Goal: Task Accomplishment & Management: Manage account settings

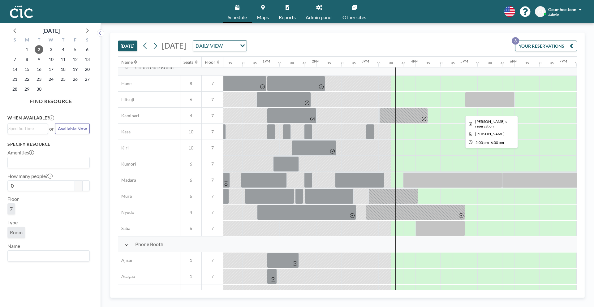
scroll to position [8, 600]
click at [433, 32] on div "[DATE] [DATE] DAILY VIEW Loading... YOUR RESERVATIONS 3 Name Seats Floor 12AM 1…" at bounding box center [347, 165] width 493 height 284
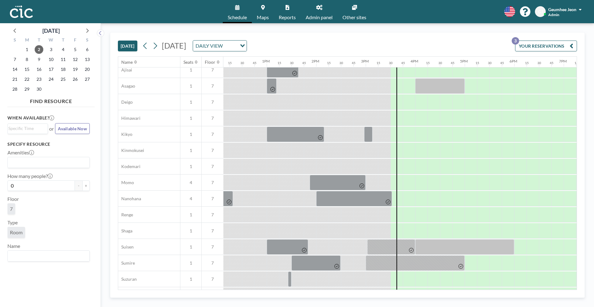
scroll to position [201, 601]
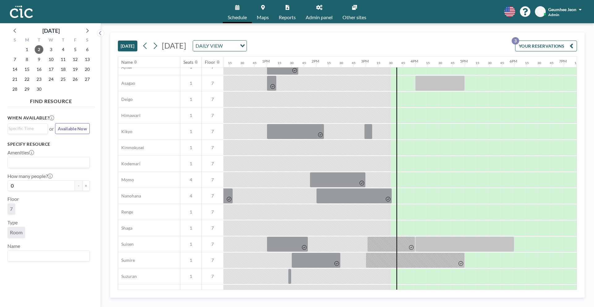
click at [563, 47] on button "YOUR RESERVATIONS 3" at bounding box center [546, 46] width 62 height 11
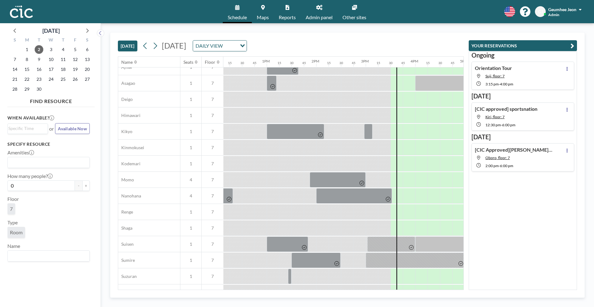
click at [558, 45] on button "YOUR RESERVATIONS" at bounding box center [523, 45] width 108 height 11
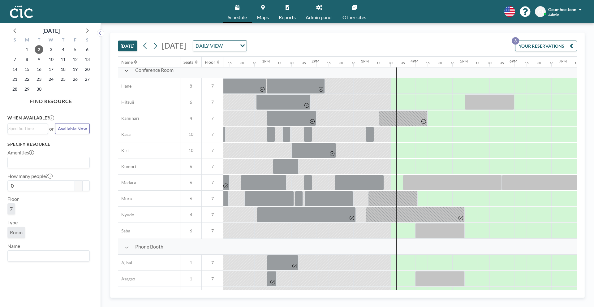
scroll to position [0, 601]
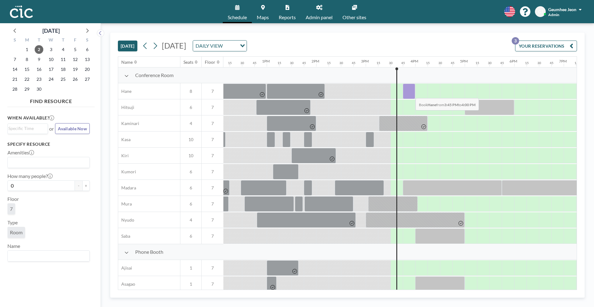
click at [411, 93] on div at bounding box center [409, 91] width 12 height 15
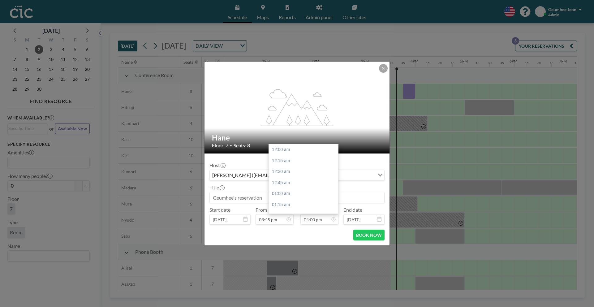
scroll to position [705, 0]
click at [387, 71] on div at bounding box center [383, 68] width 9 height 9
click at [385, 71] on button at bounding box center [383, 68] width 9 height 9
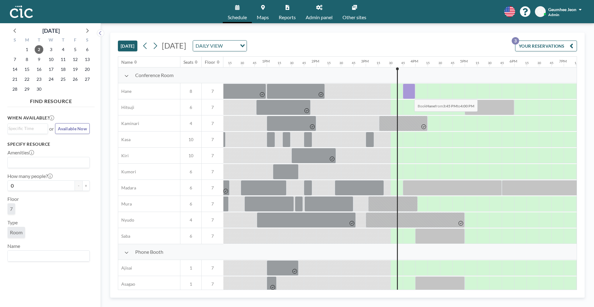
drag, startPoint x: 405, startPoint y: 90, endPoint x: 407, endPoint y: 95, distance: 5.4
click at [407, 95] on div at bounding box center [409, 91] width 12 height 15
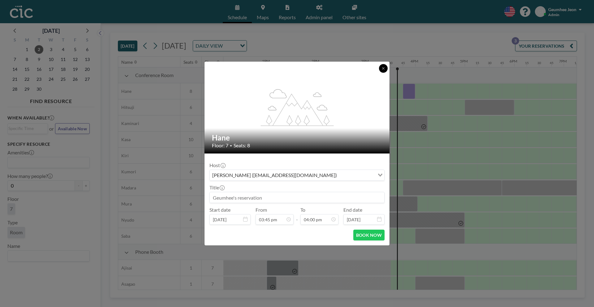
click at [382, 69] on icon at bounding box center [384, 69] width 4 height 4
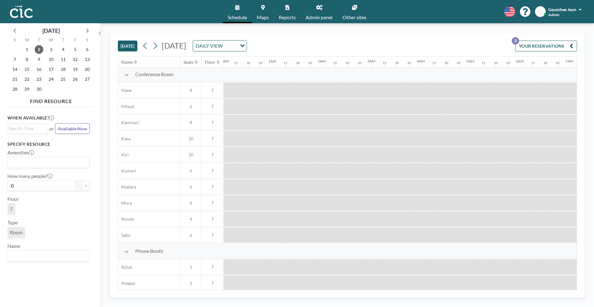
scroll to position [0, 0]
click at [263, 10] on link "Maps" at bounding box center [263, 11] width 22 height 23
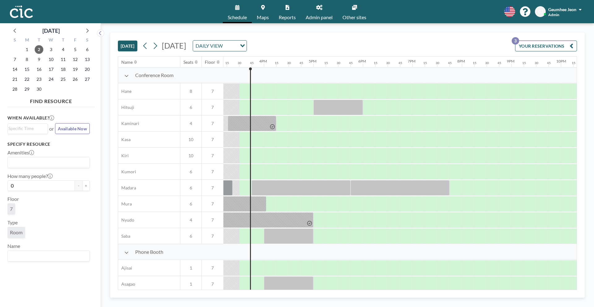
scroll to position [0, 755]
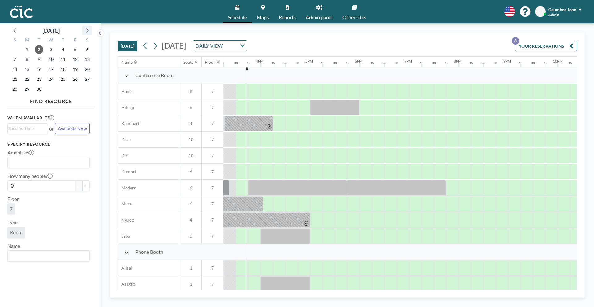
click at [86, 32] on icon at bounding box center [87, 30] width 8 height 8
click at [65, 50] on span "2" at bounding box center [63, 49] width 9 height 9
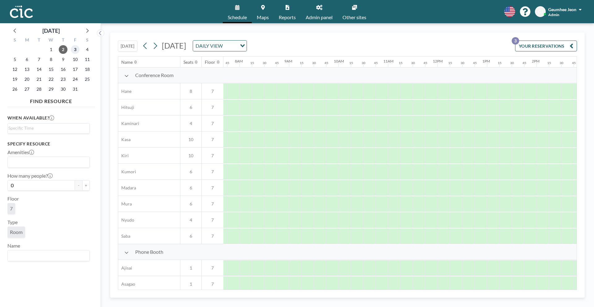
click at [73, 51] on span "3" at bounding box center [75, 49] width 9 height 9
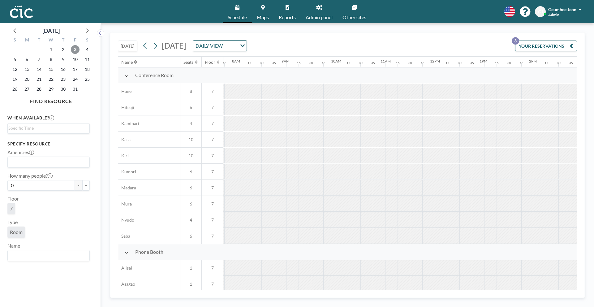
scroll to position [0, 384]
click at [66, 52] on span "2" at bounding box center [63, 49] width 9 height 9
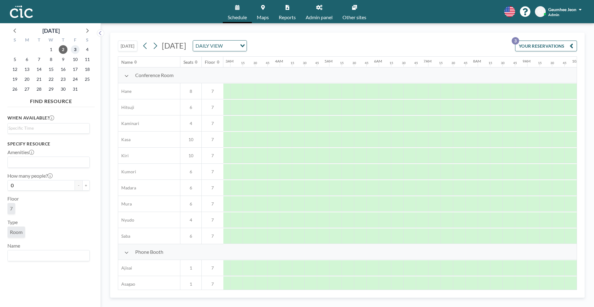
click at [74, 52] on span "3" at bounding box center [75, 49] width 9 height 9
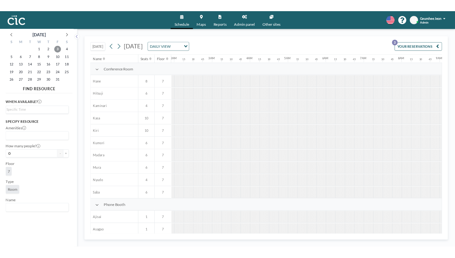
scroll to position [0, 0]
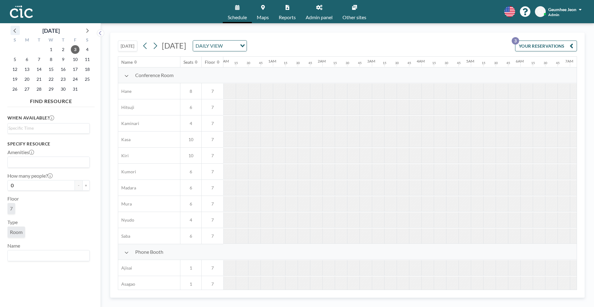
click at [20, 32] on div at bounding box center [15, 30] width 9 height 9
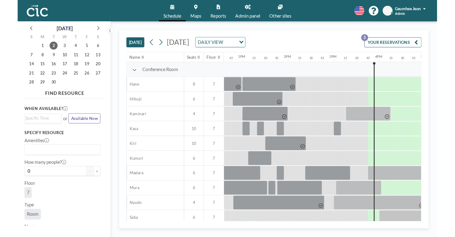
scroll to position [0, 568]
